Goal: Task Accomplishment & Management: Use online tool/utility

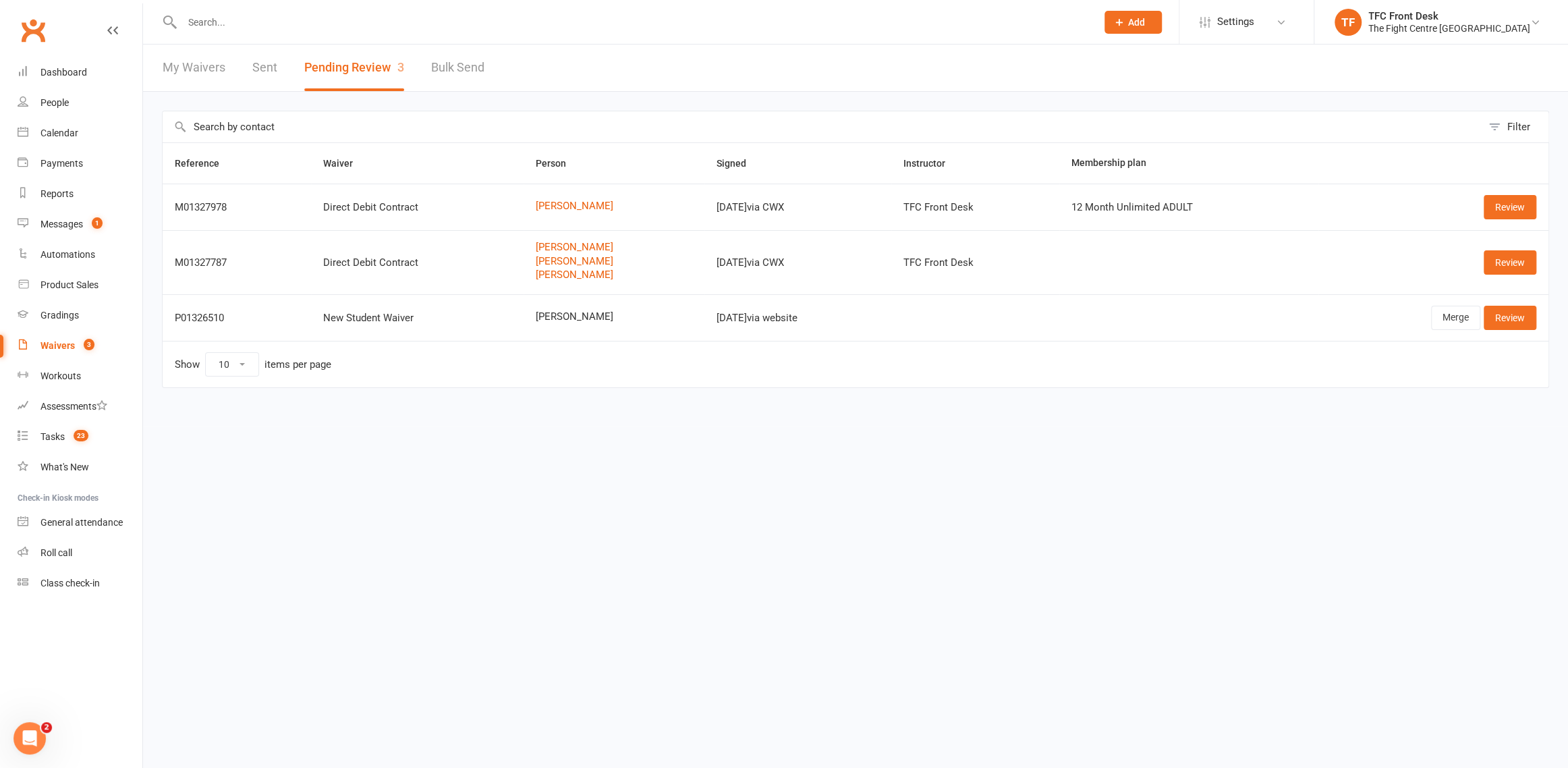
click at [519, 100] on div "Filter Reference Waiver Person Signed Instructor Membership plan M01327978 Dire…" at bounding box center [855, 259] width 1425 height 334
click at [79, 73] on div "Dashboard" at bounding box center [63, 72] width 46 height 11
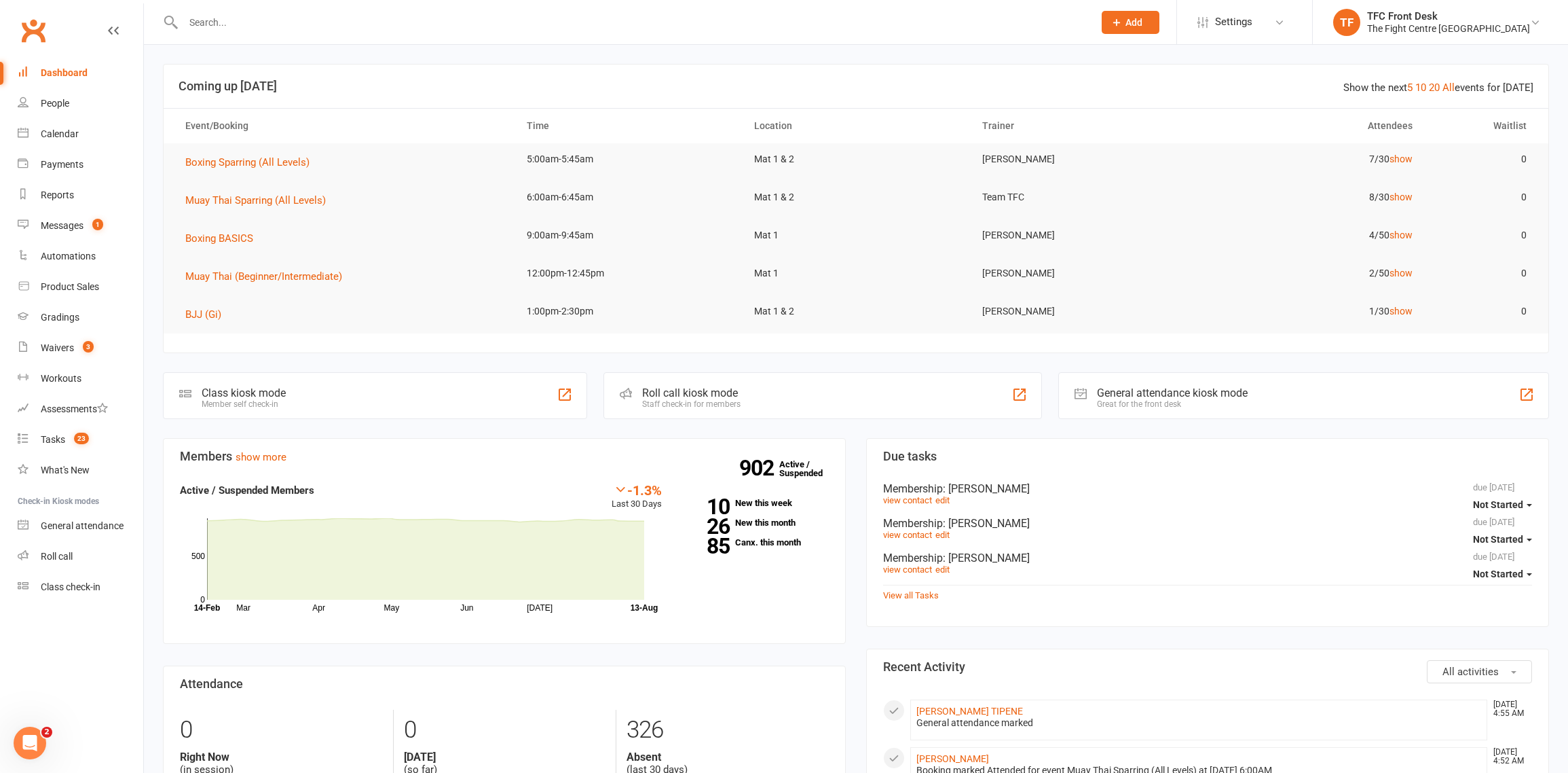
click at [708, 399] on div "Staff check-in for members" at bounding box center [691, 404] width 99 height 9
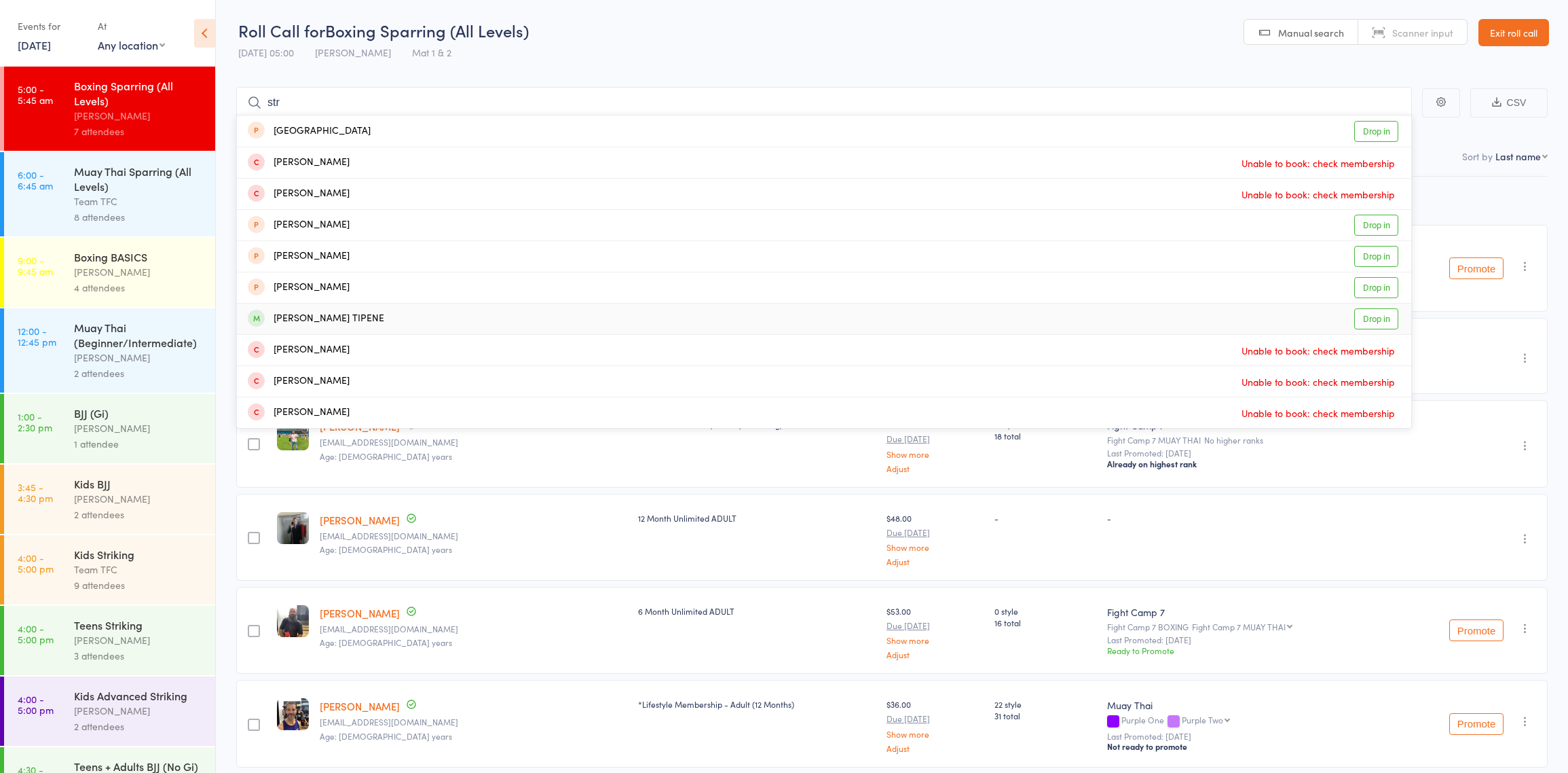
type input "str"
click at [317, 316] on div "[PERSON_NAME] TIPENE" at bounding box center [316, 319] width 137 height 16
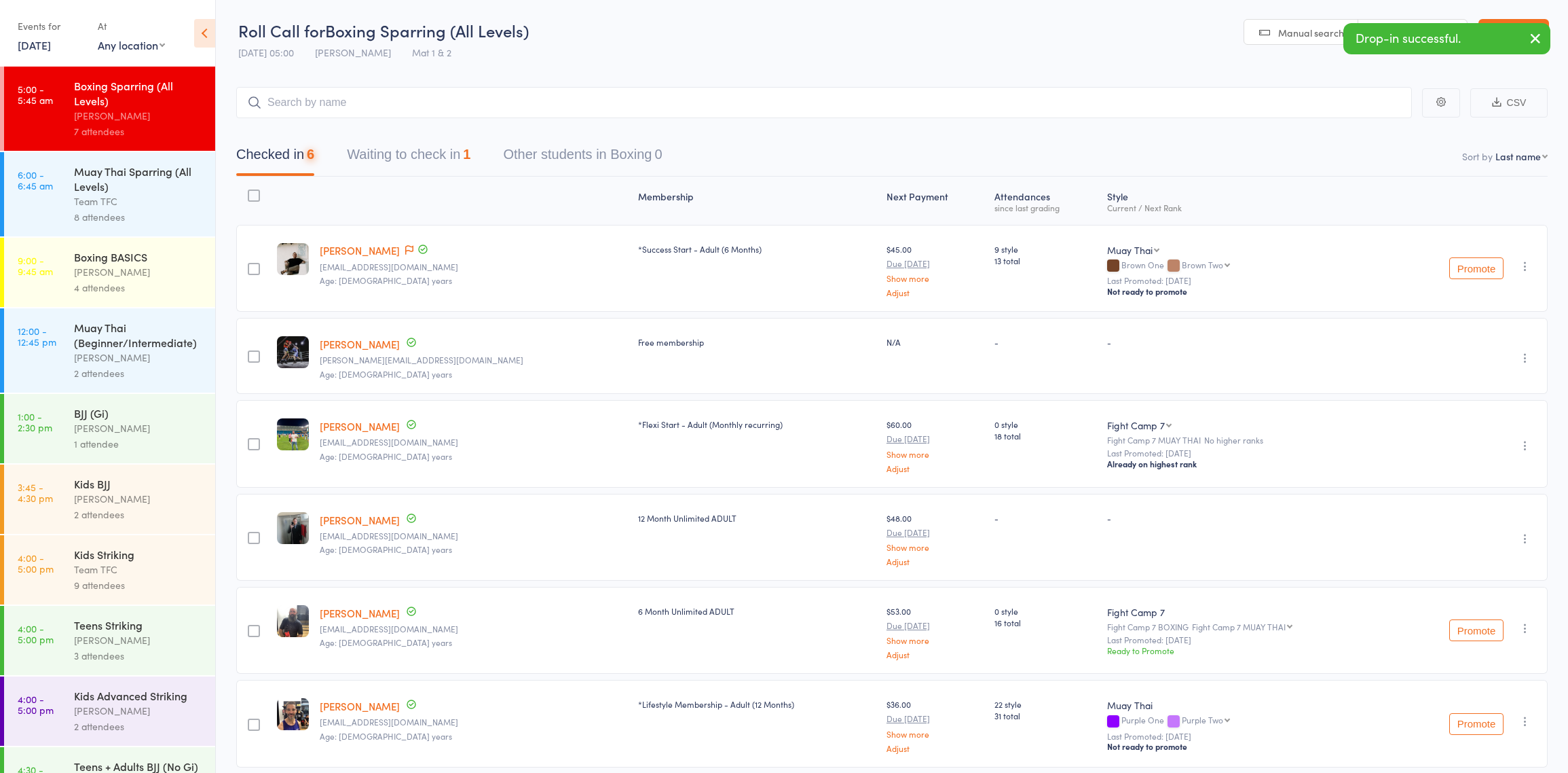
click at [165, 204] on div "Team TFC" at bounding box center [138, 201] width 130 height 16
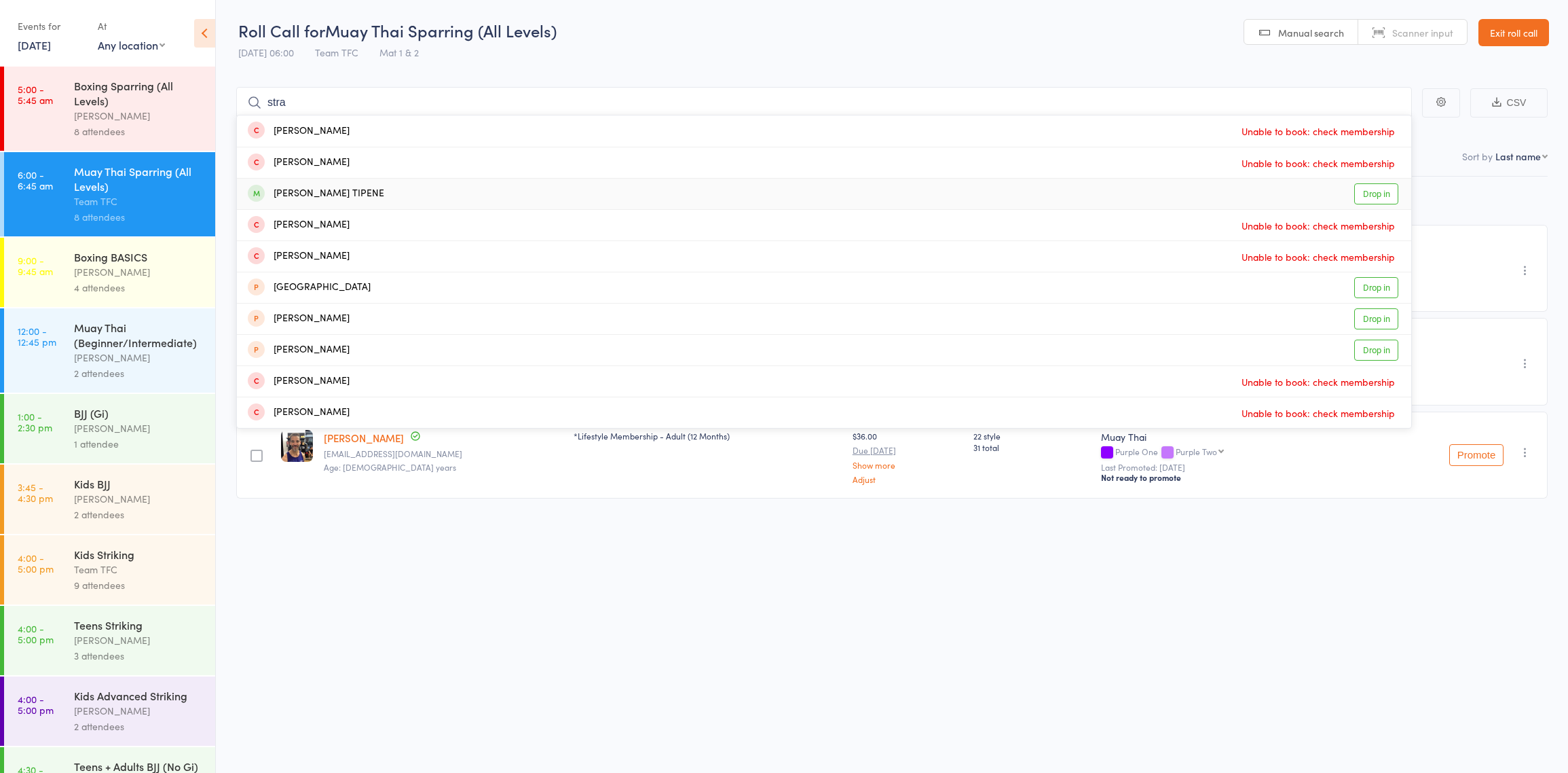
type input "stra"
click at [316, 192] on div "[PERSON_NAME] TIPENE" at bounding box center [316, 194] width 137 height 16
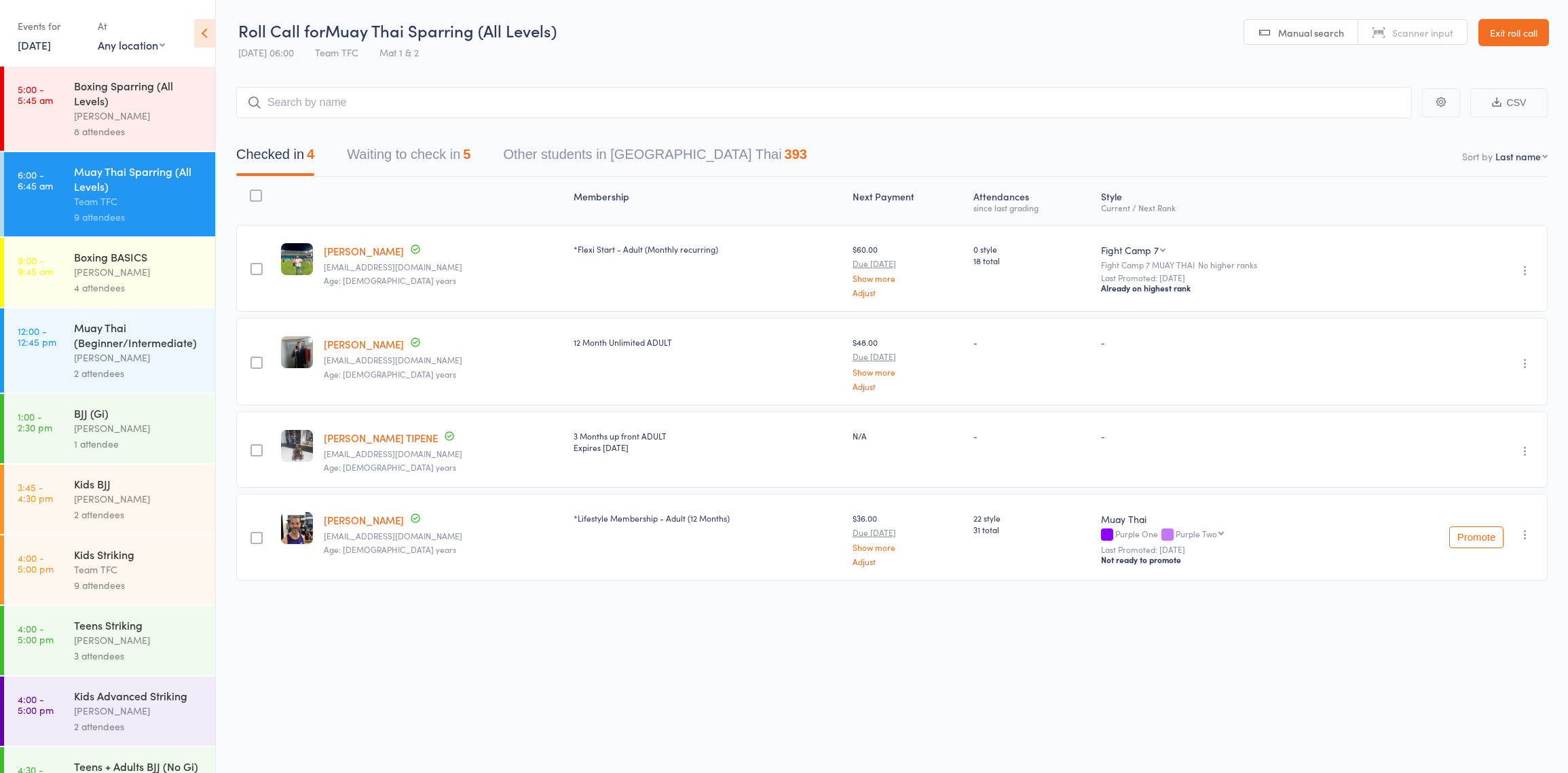
click at [751, 49] on header "Roll Call for Muay Thai Sparring (All Levels) 13 Aug 06:00 Team TFC Mat 1 & 2 M…" at bounding box center [892, 33] width 1353 height 67
drag, startPoint x: 519, startPoint y: 7, endPoint x: 485, endPoint y: -9, distance: 37.6
click at [485, 0] on html "Drop-in successful. Roll Call for Muay Thai Sparring (All Levels) 13 Aug 06:00 …" at bounding box center [784, 386] width 1568 height 773
drag, startPoint x: 589, startPoint y: 34, endPoint x: 572, endPoint y: 31, distance: 17.3
click at [588, 35] on header "Roll Call for Muay Thai Sparring (All Levels) 13 Aug 06:00 Team TFC Mat 1 & 2 M…" at bounding box center [892, 33] width 1353 height 67
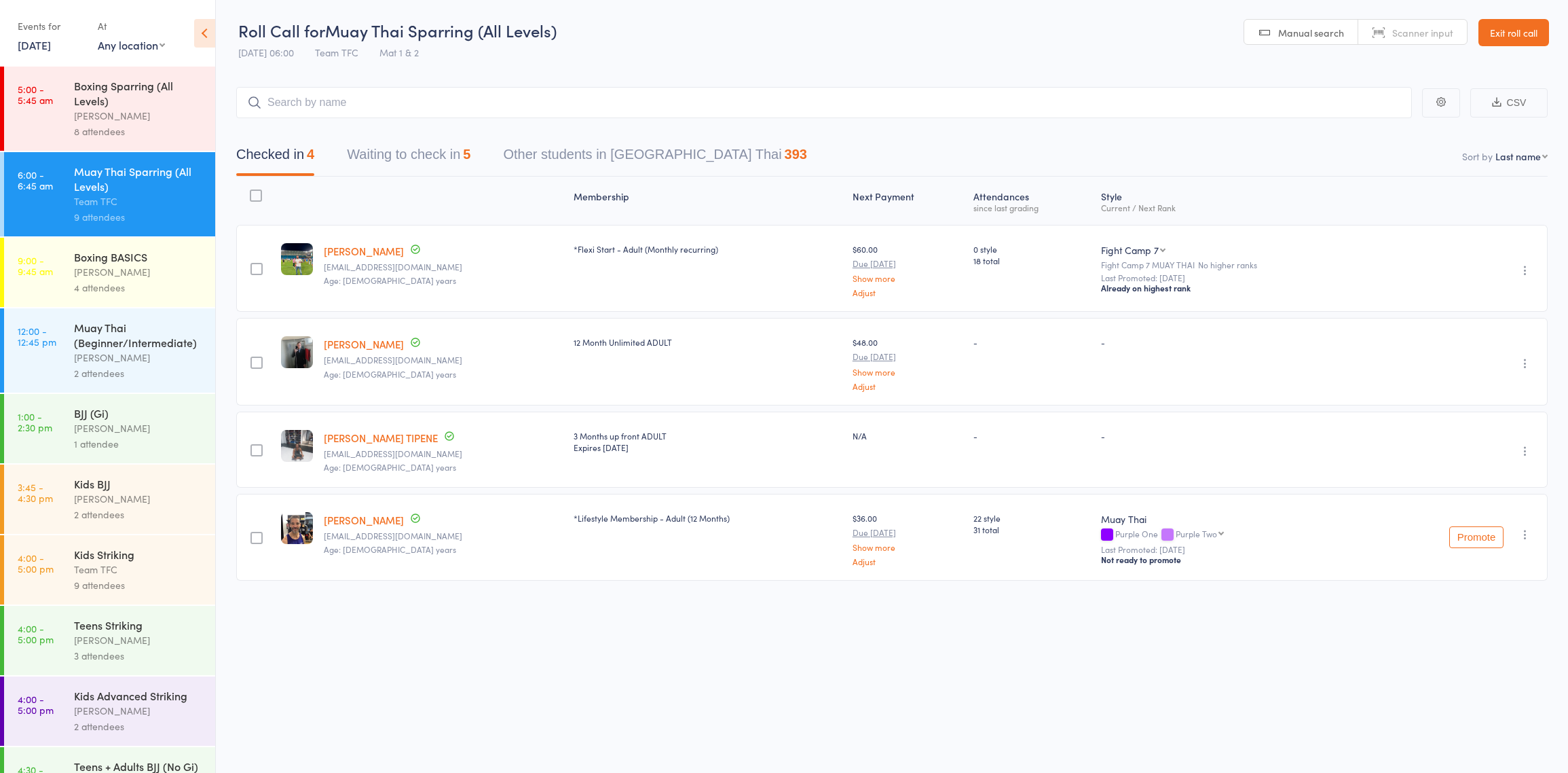
click at [739, 37] on header "Roll Call for Muay Thai Sparring (All Levels) 13 Aug 06:00 Team TFC Mat 1 & 2 M…" at bounding box center [892, 33] width 1353 height 67
click at [599, 26] on header "Roll Call for Muay Thai Sparring (All Levels) 13 Aug 06:00 Team TFC Mat 1 & 2 M…" at bounding box center [892, 33] width 1353 height 67
drag, startPoint x: 599, startPoint y: 26, endPoint x: 608, endPoint y: 26, distance: 9.0
click at [608, 26] on header "Roll Call for Muay Thai Sparring (All Levels) 13 Aug 06:00 Team TFC Mat 1 & 2 M…" at bounding box center [892, 33] width 1353 height 67
